Goal: Transaction & Acquisition: Purchase product/service

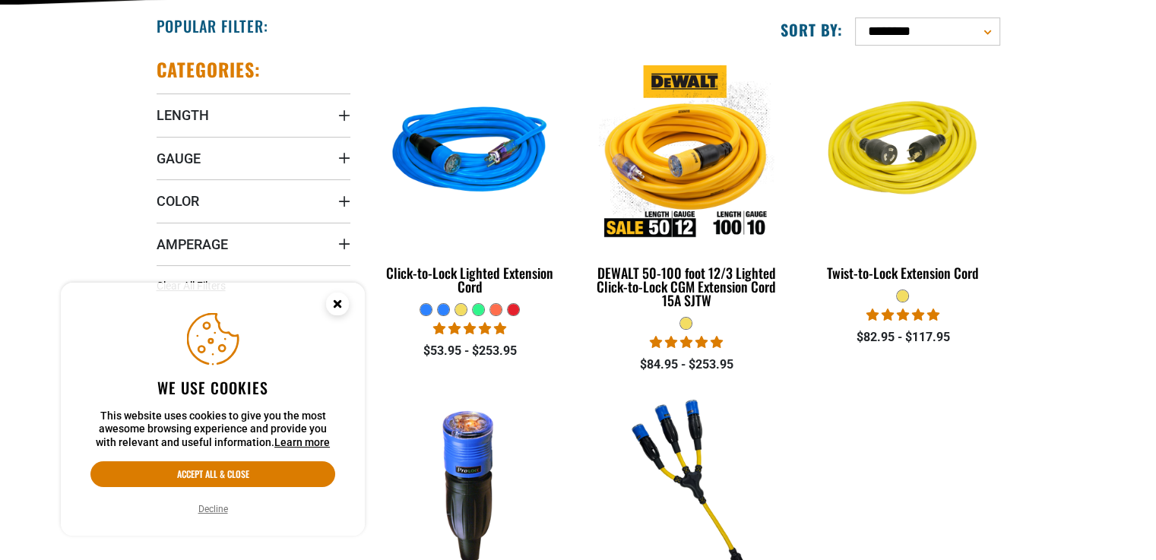
click at [340, 305] on circle "Cookie Consent" at bounding box center [337, 304] width 23 height 23
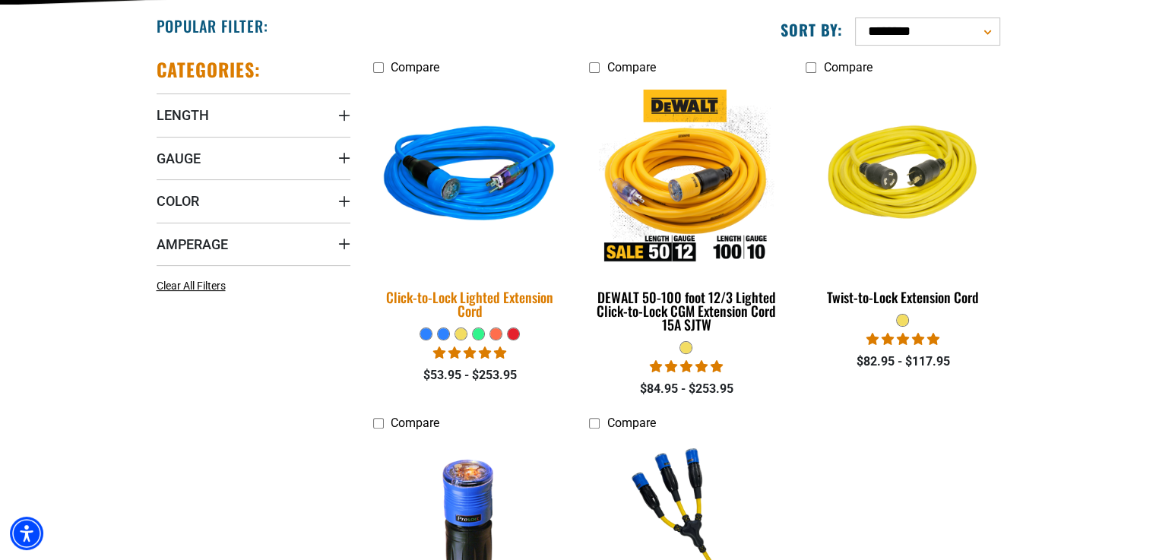
click at [512, 303] on div "Click-to-Lock Lighted Extension Cord" at bounding box center [470, 303] width 194 height 27
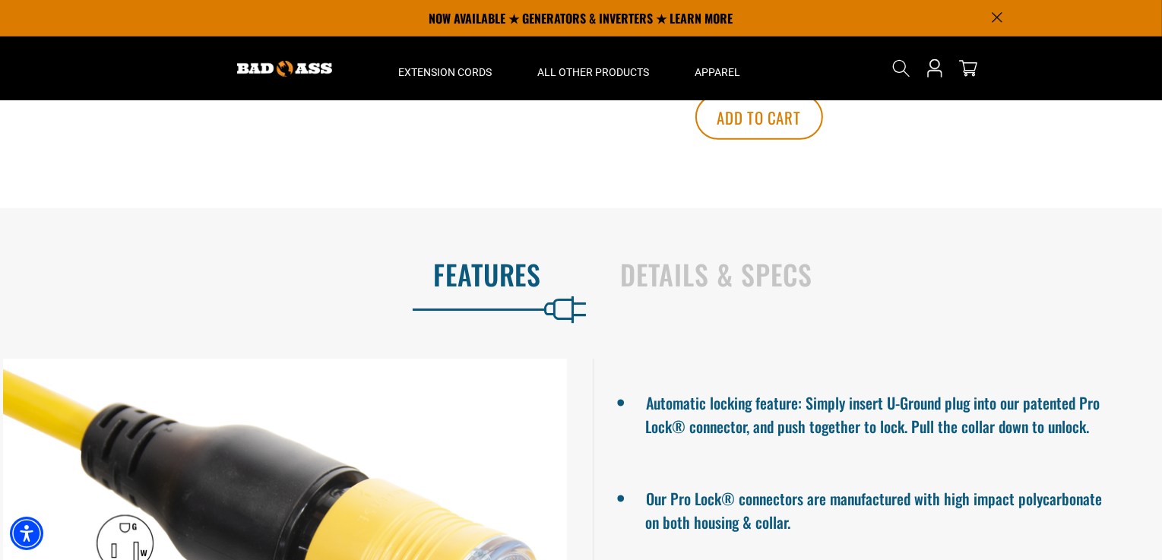
scroll to position [912, 0]
